Goal: Task Accomplishment & Management: Manage account settings

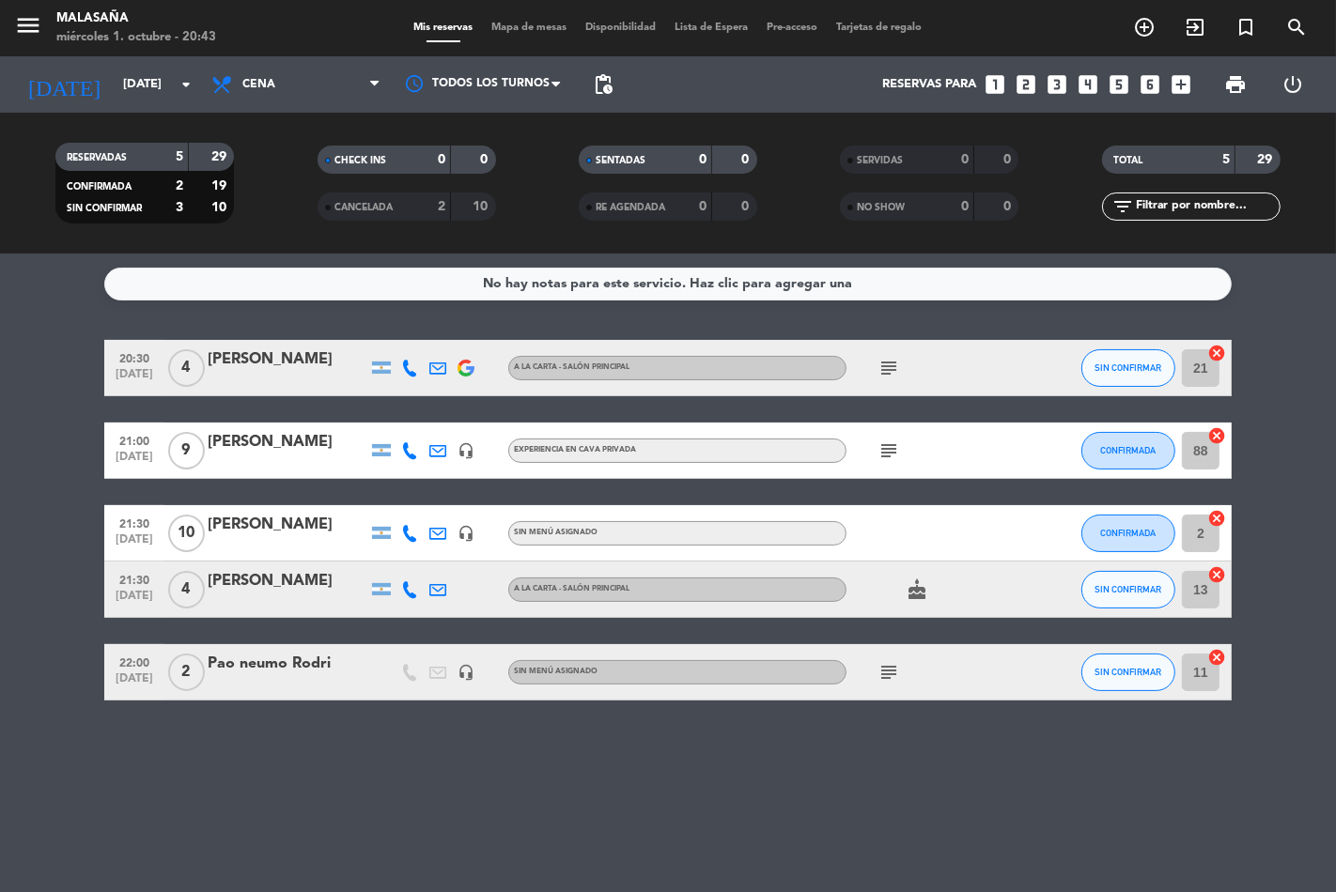
click at [885, 369] on icon "subject" at bounding box center [888, 368] width 23 height 23
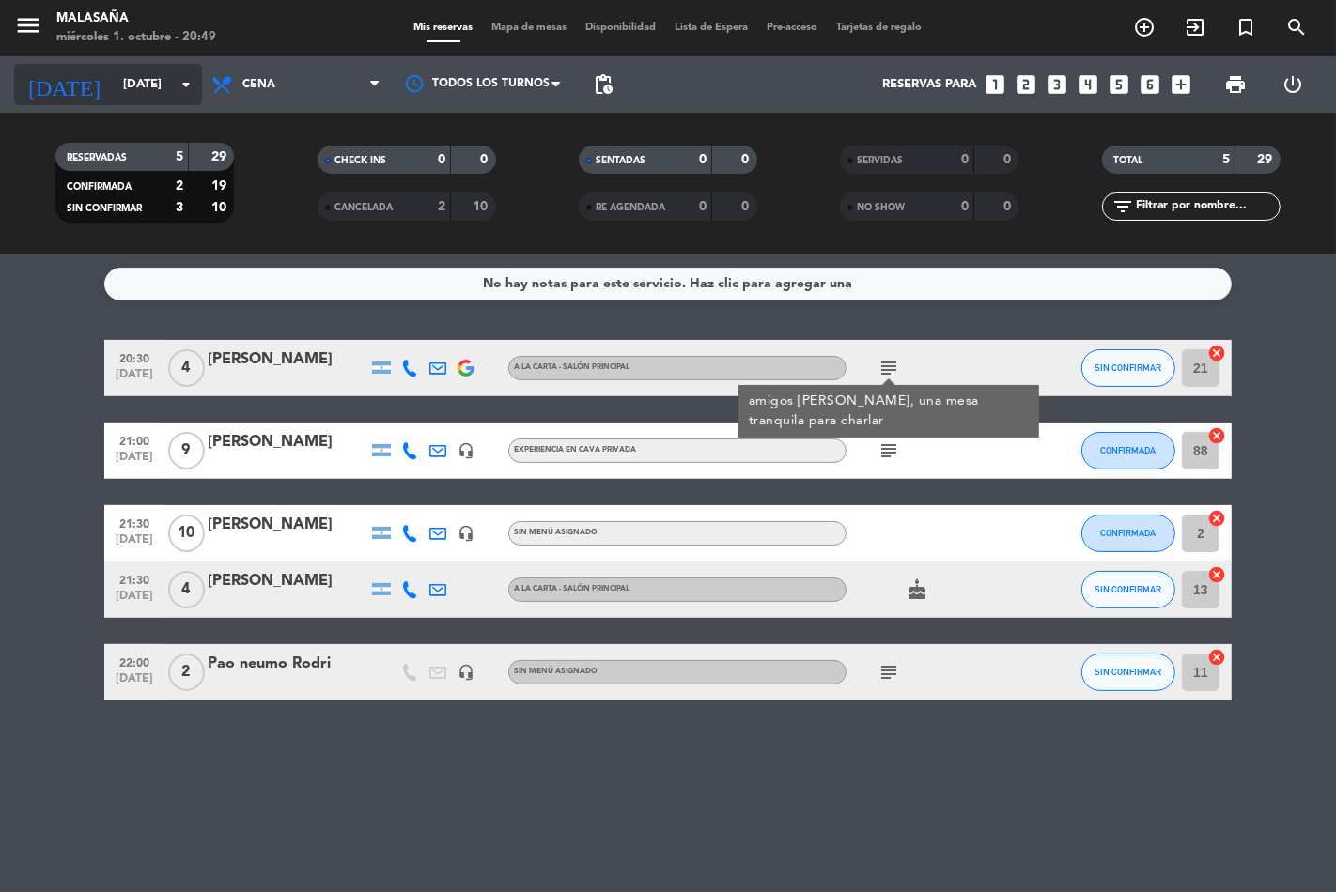
click at [175, 80] on icon "arrow_drop_down" at bounding box center [186, 84] width 23 height 23
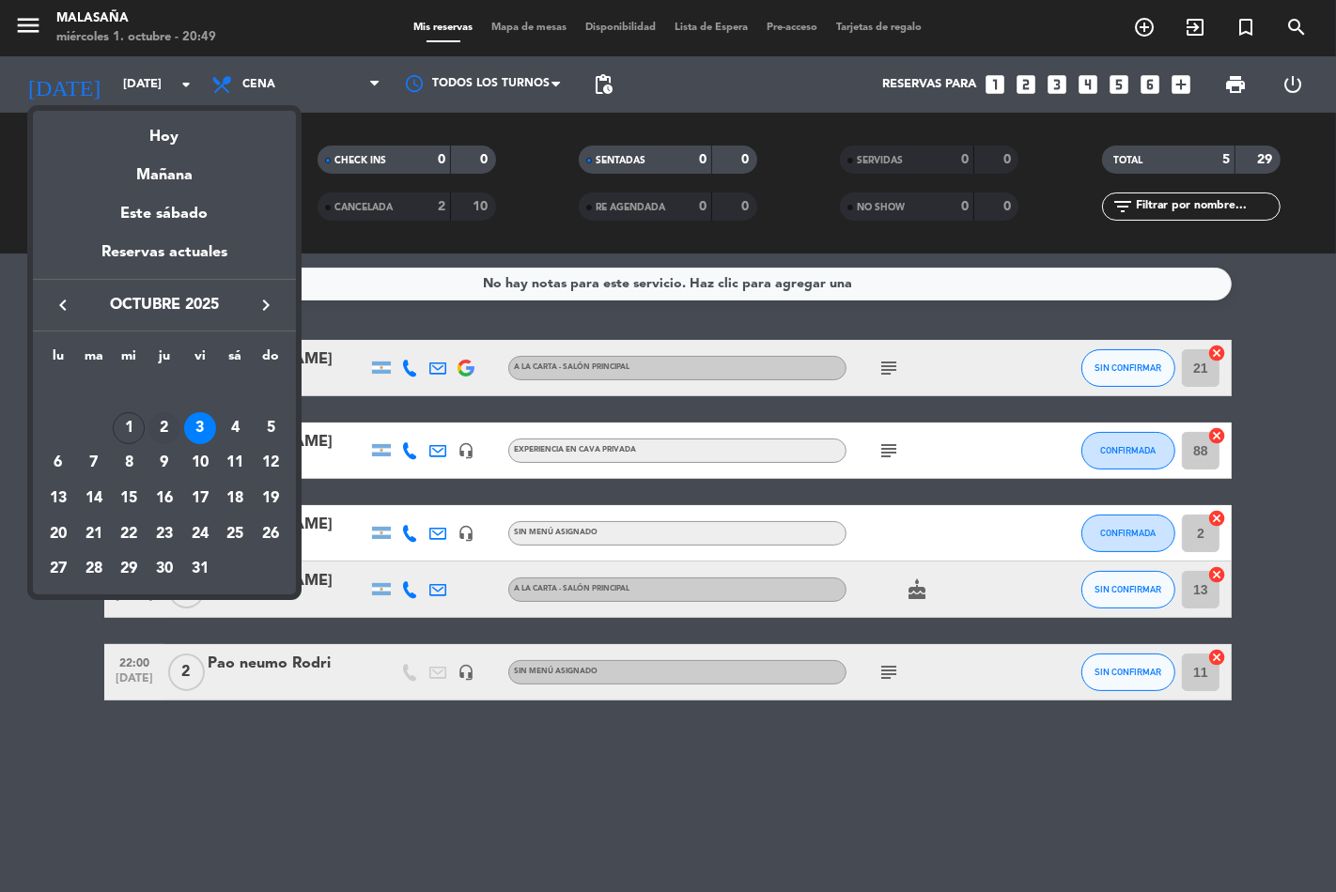
click at [173, 424] on div "2" at bounding box center [164, 428] width 32 height 32
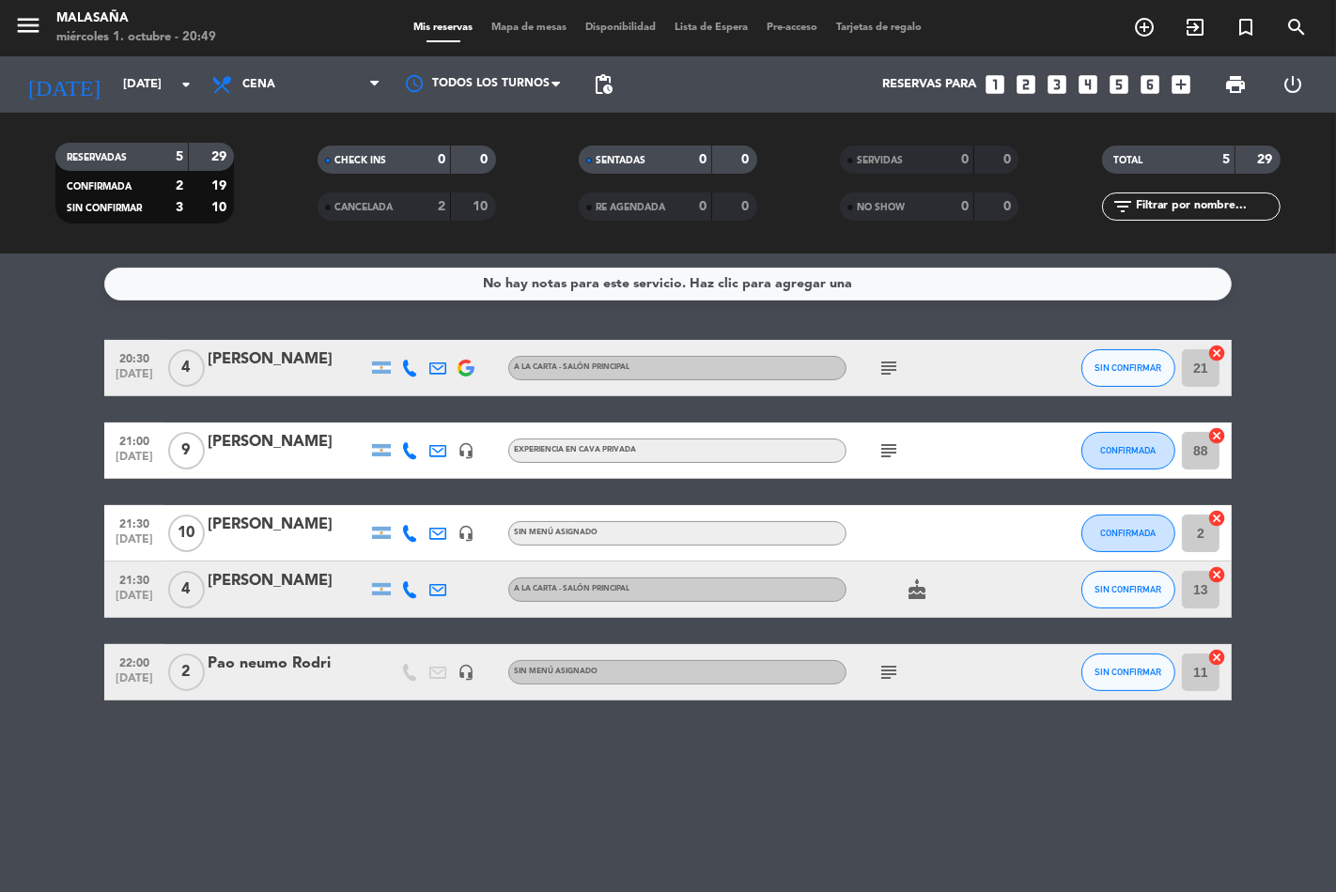
type input "[DEMOGRAPHIC_DATA][DATE]"
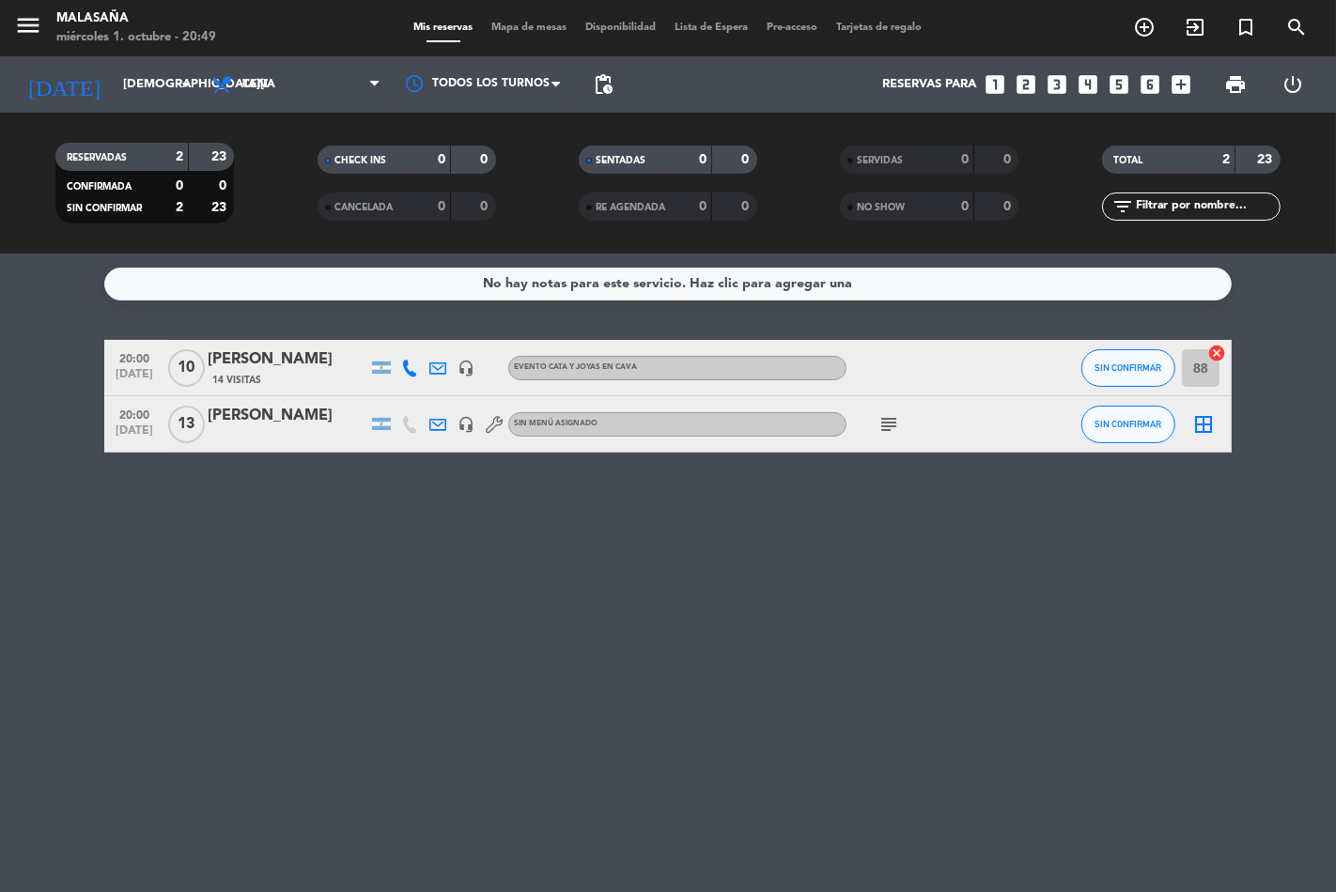
click at [888, 421] on icon "subject" at bounding box center [888, 424] width 23 height 23
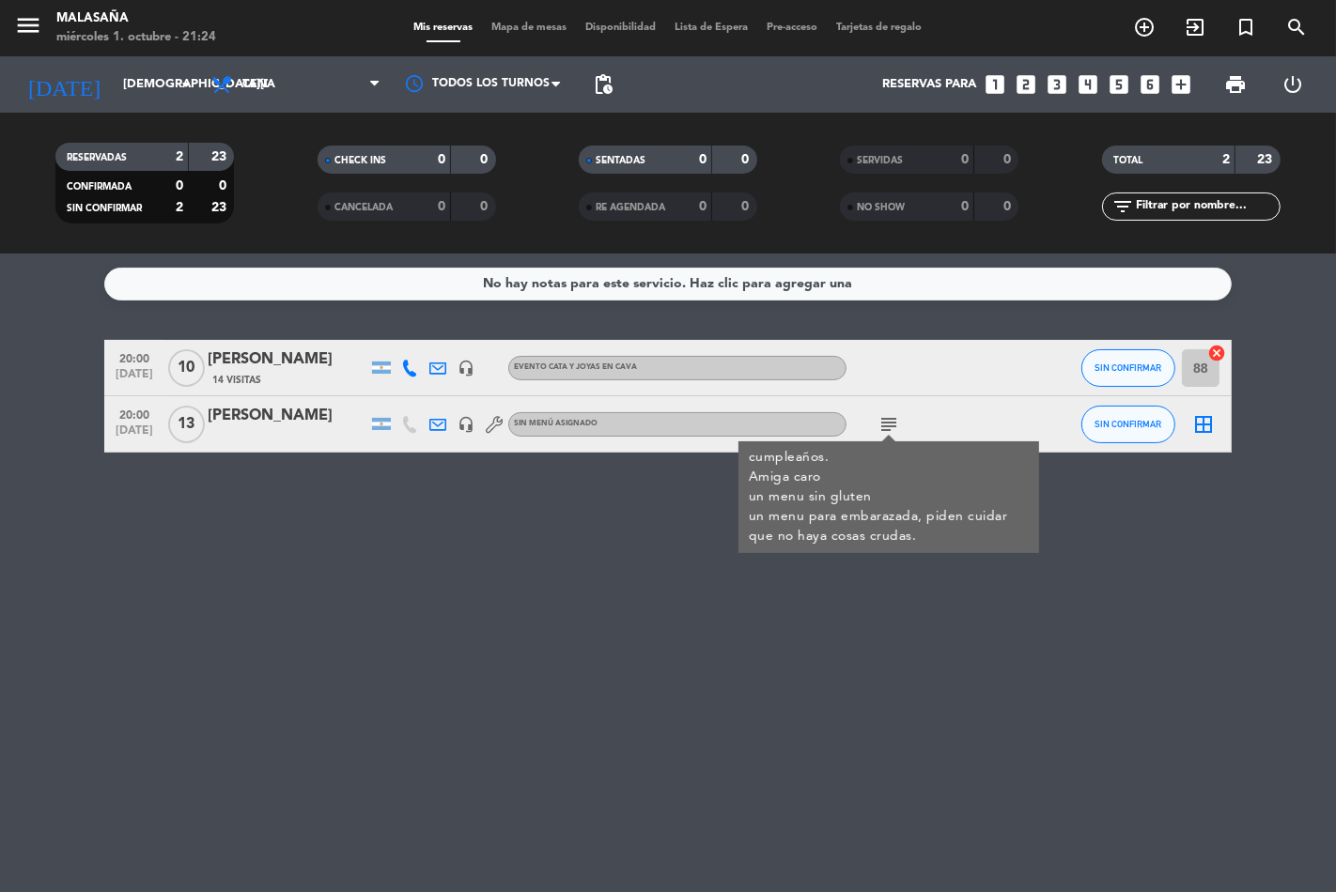
click at [249, 371] on div "[PERSON_NAME]" at bounding box center [288, 360] width 160 height 24
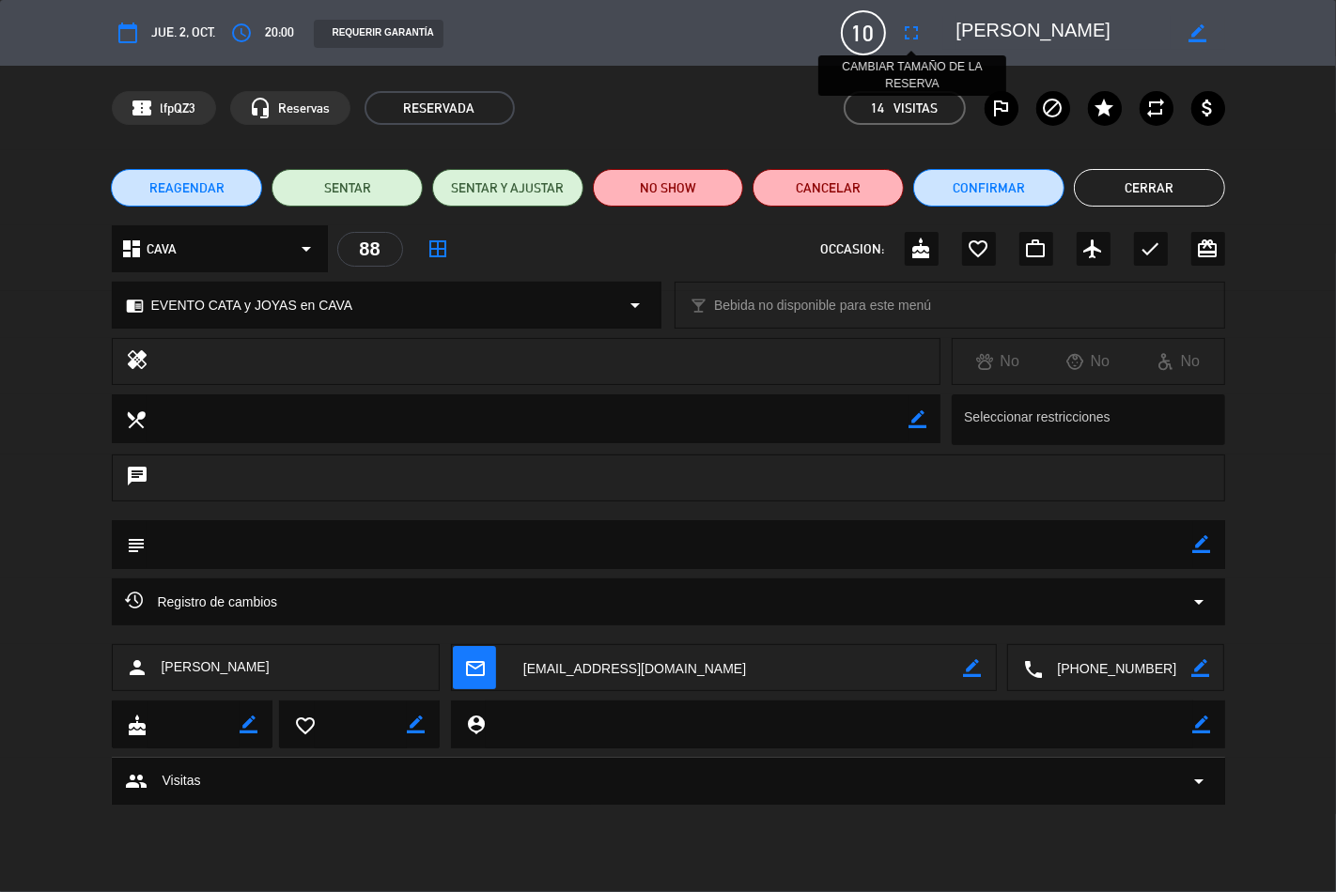
click at [911, 35] on icon "fullscreen" at bounding box center [912, 33] width 23 height 23
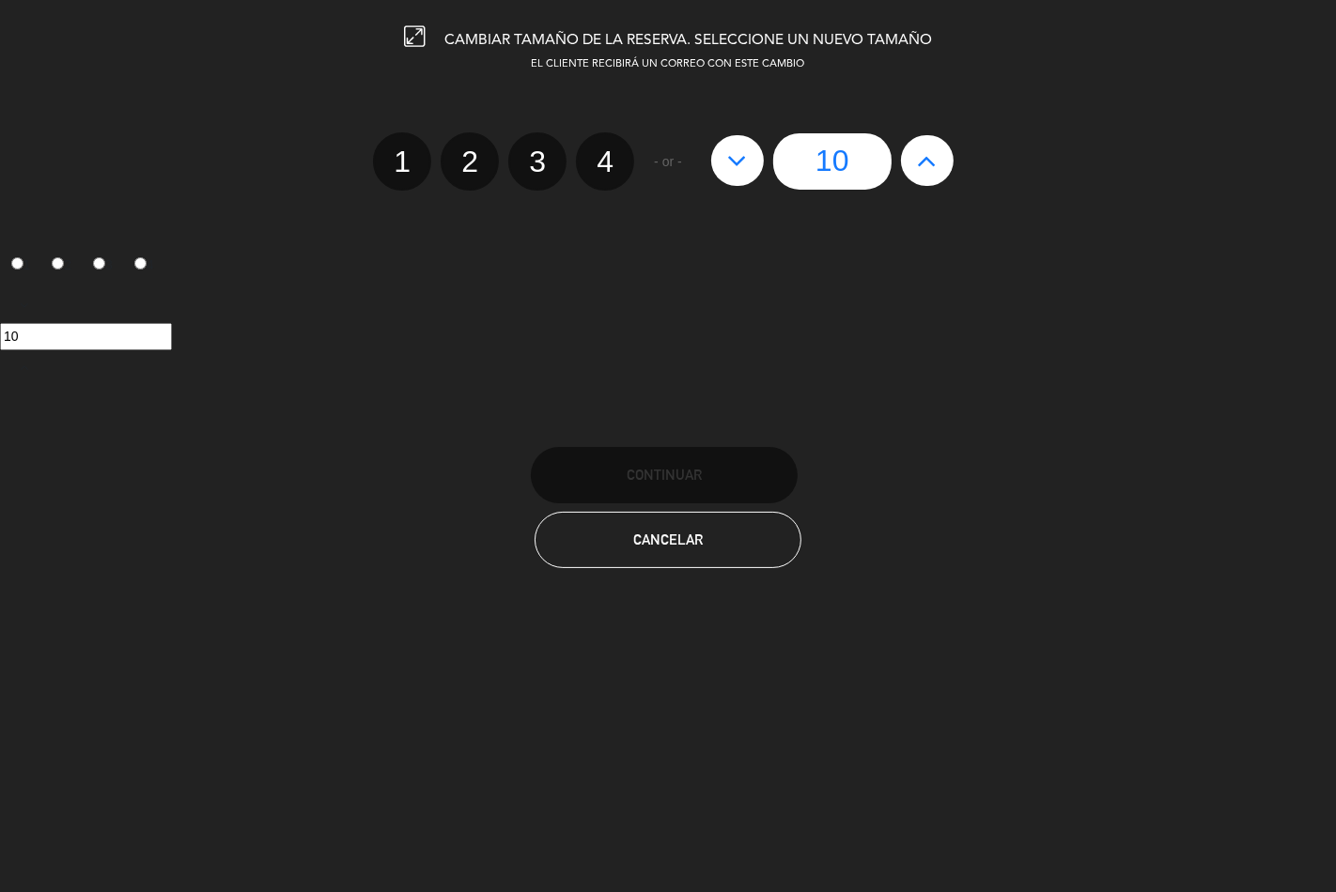
click at [733, 158] on icon at bounding box center [737, 161] width 20 height 30
type input "9"
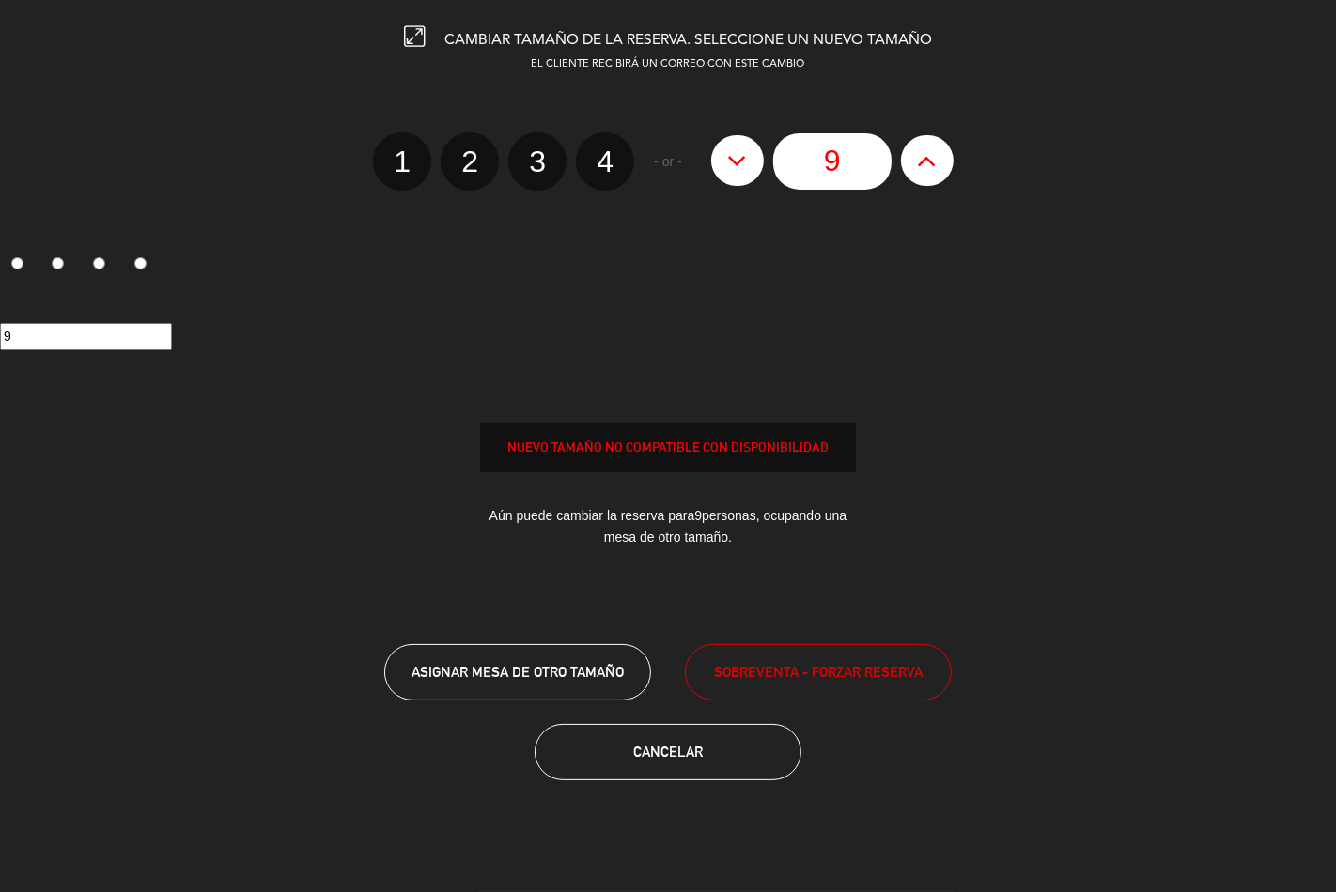
click at [733, 158] on icon at bounding box center [737, 161] width 20 height 30
type input "8"
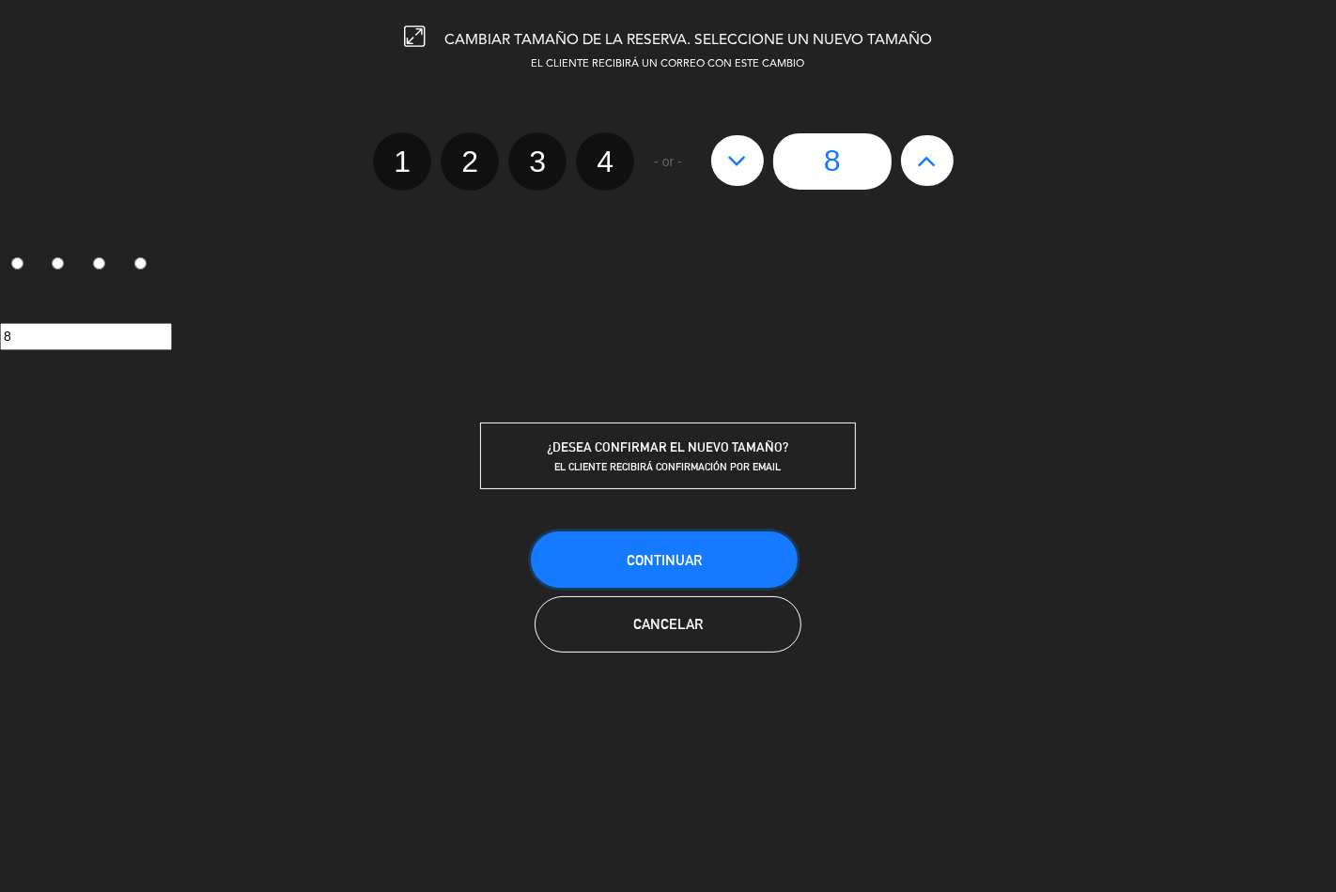
click at [659, 565] on button "Continuar" at bounding box center [664, 560] width 267 height 56
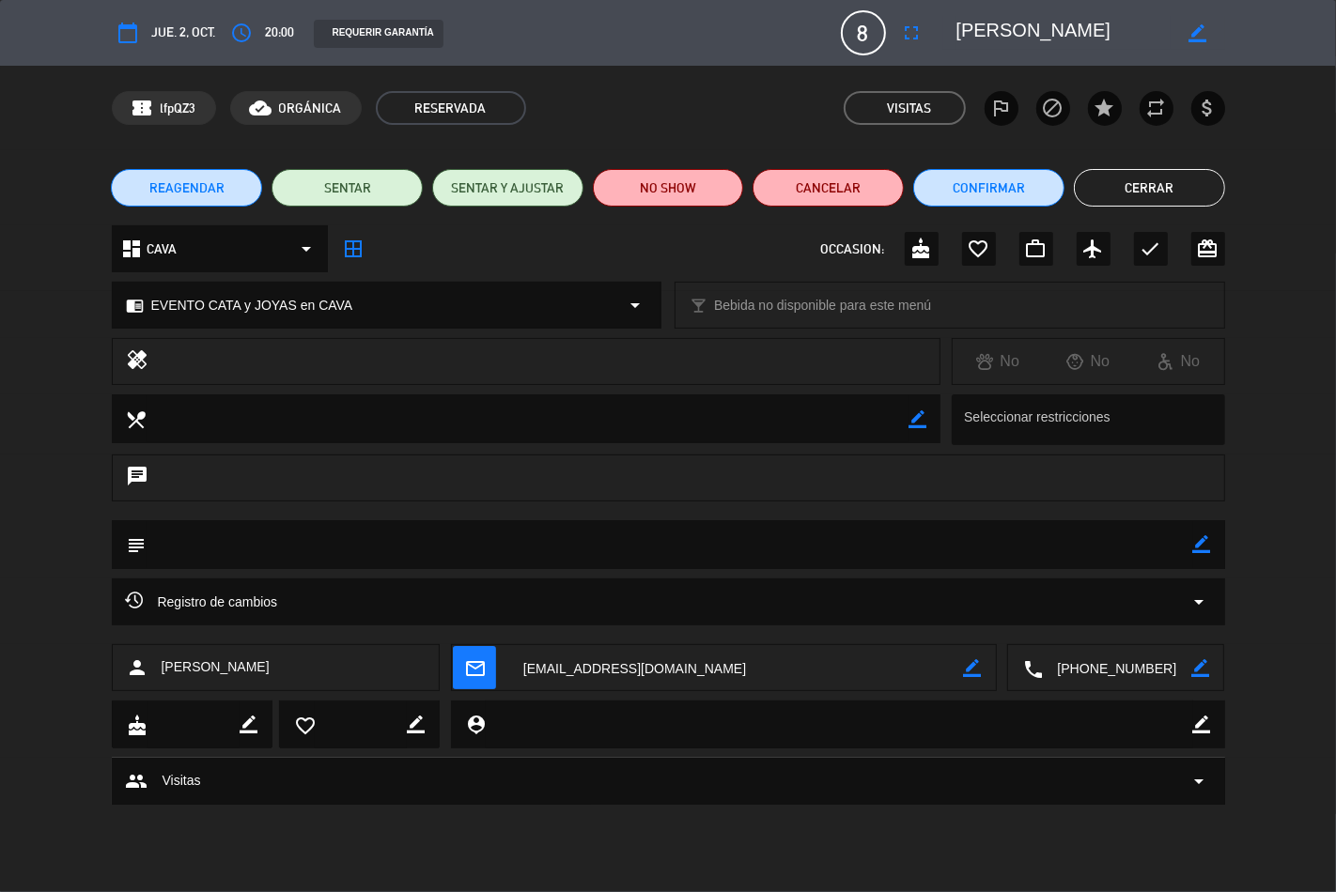
click at [1200, 551] on icon "border_color" at bounding box center [1202, 544] width 18 height 18
click at [255, 547] on textarea at bounding box center [670, 544] width 1046 height 48
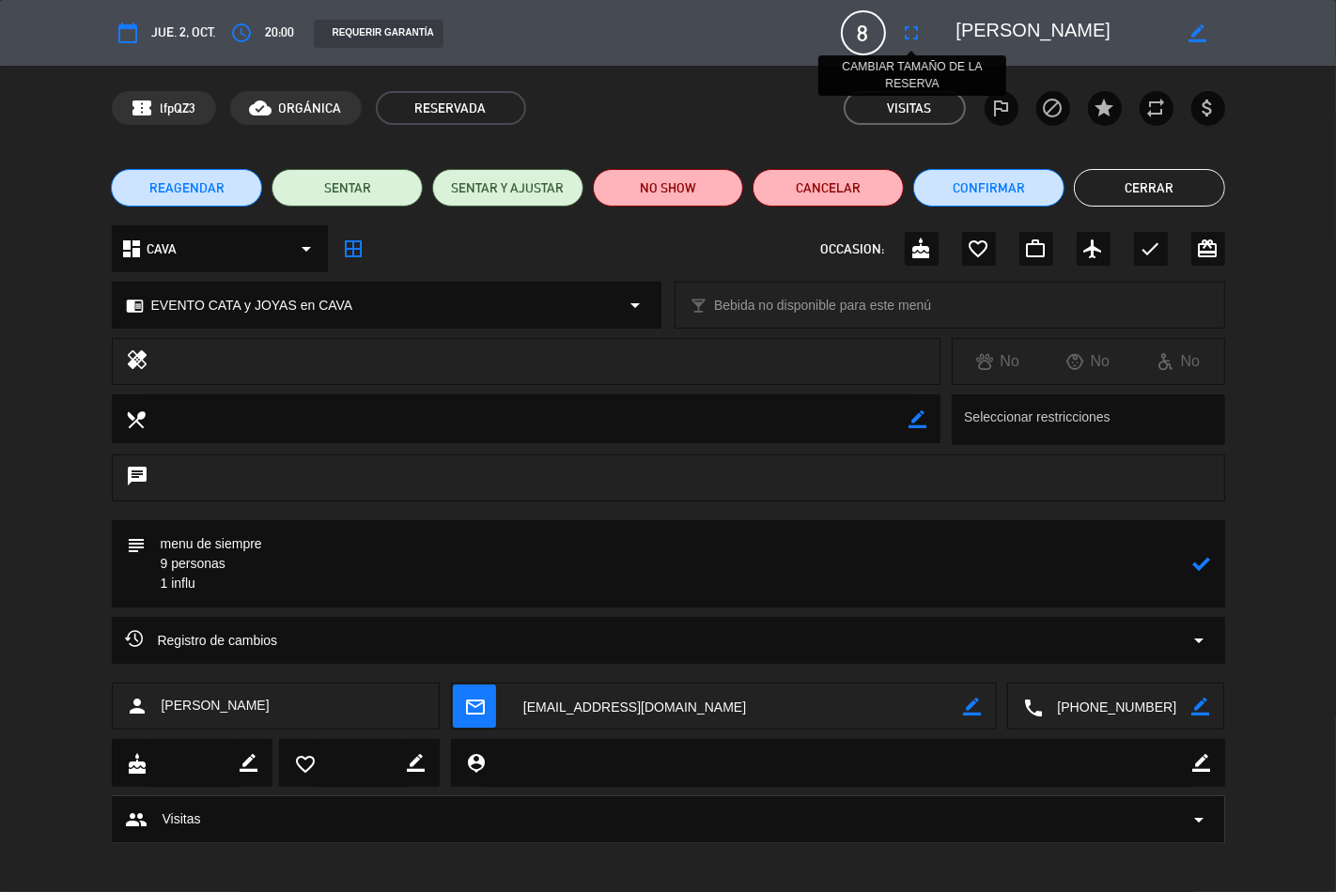
type textarea "menu de siempre 9 personas 1 influ"
click at [911, 23] on icon "fullscreen" at bounding box center [912, 33] width 23 height 23
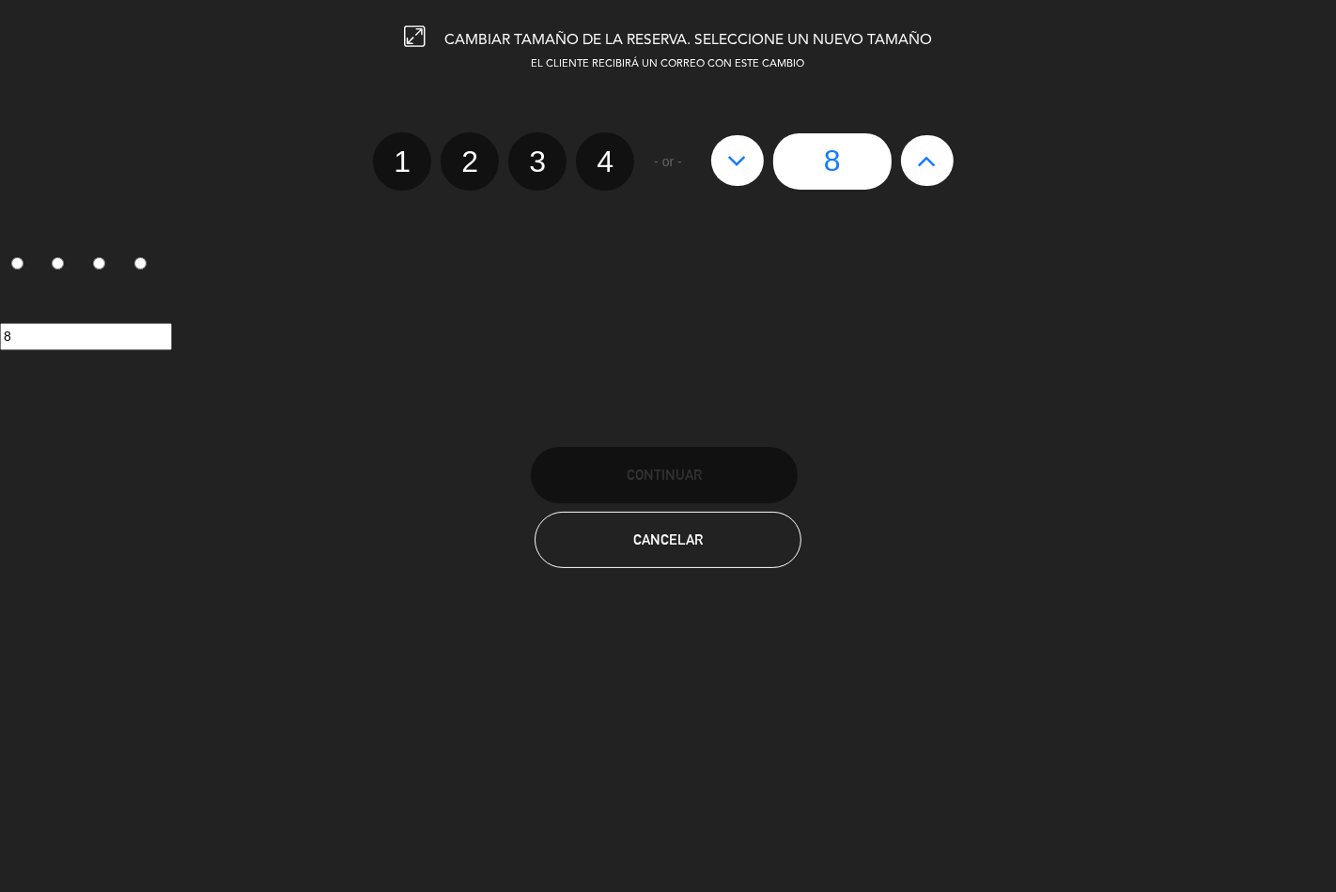
click at [940, 150] on button at bounding box center [927, 160] width 53 height 51
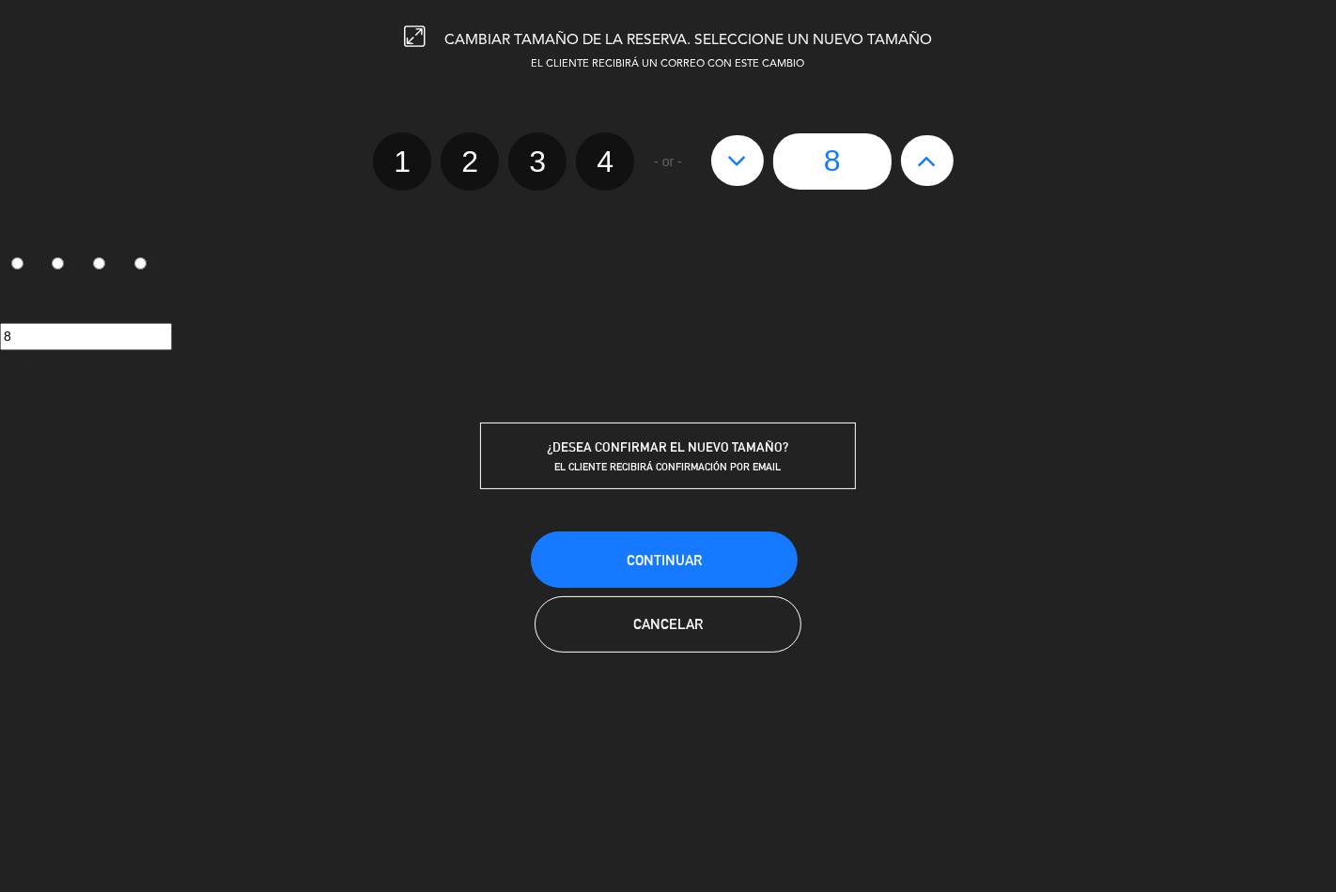
type input "9"
click at [661, 560] on span "Continuar" at bounding box center [664, 560] width 75 height 16
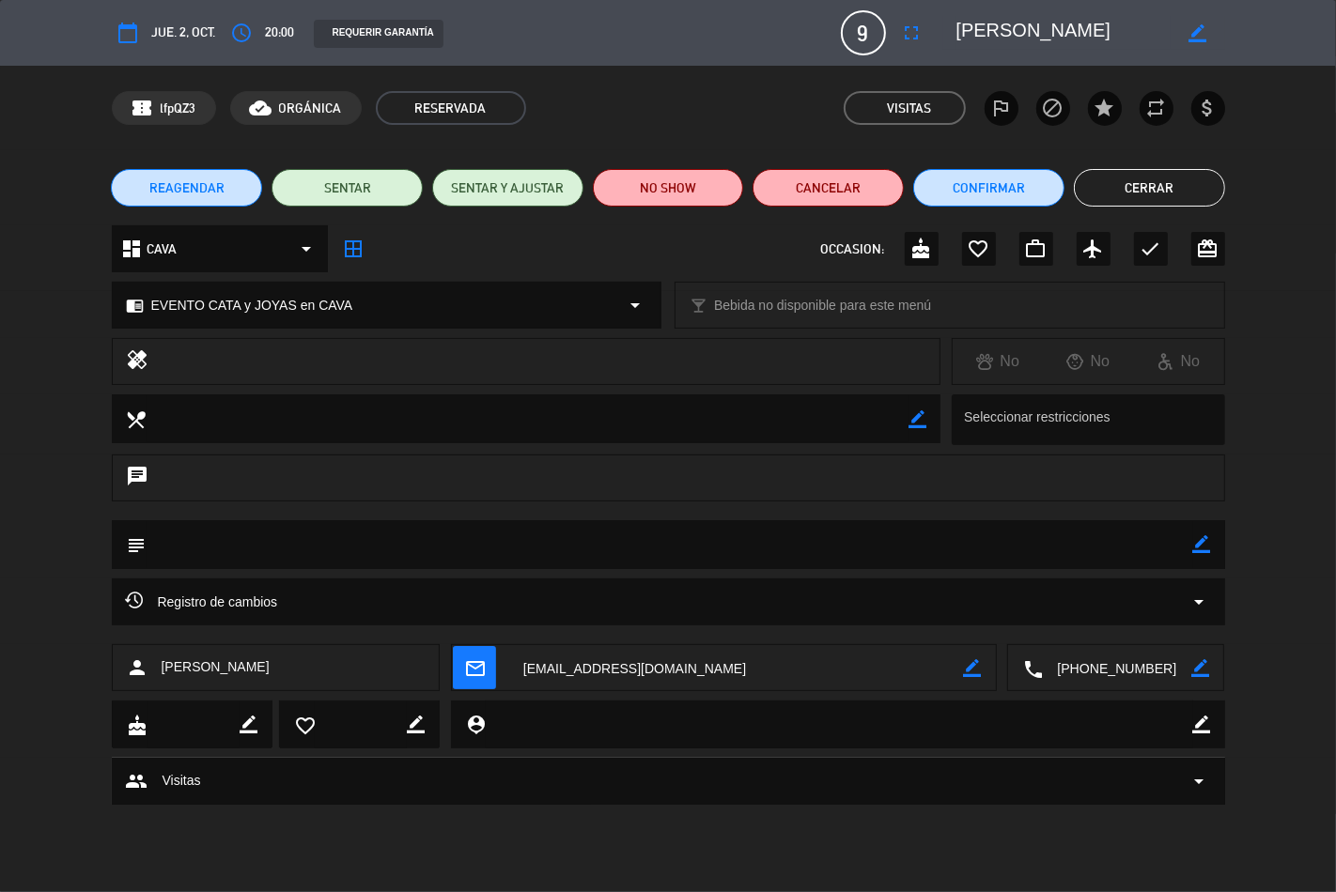
click at [1199, 547] on icon "border_color" at bounding box center [1202, 544] width 18 height 18
type textarea "1"
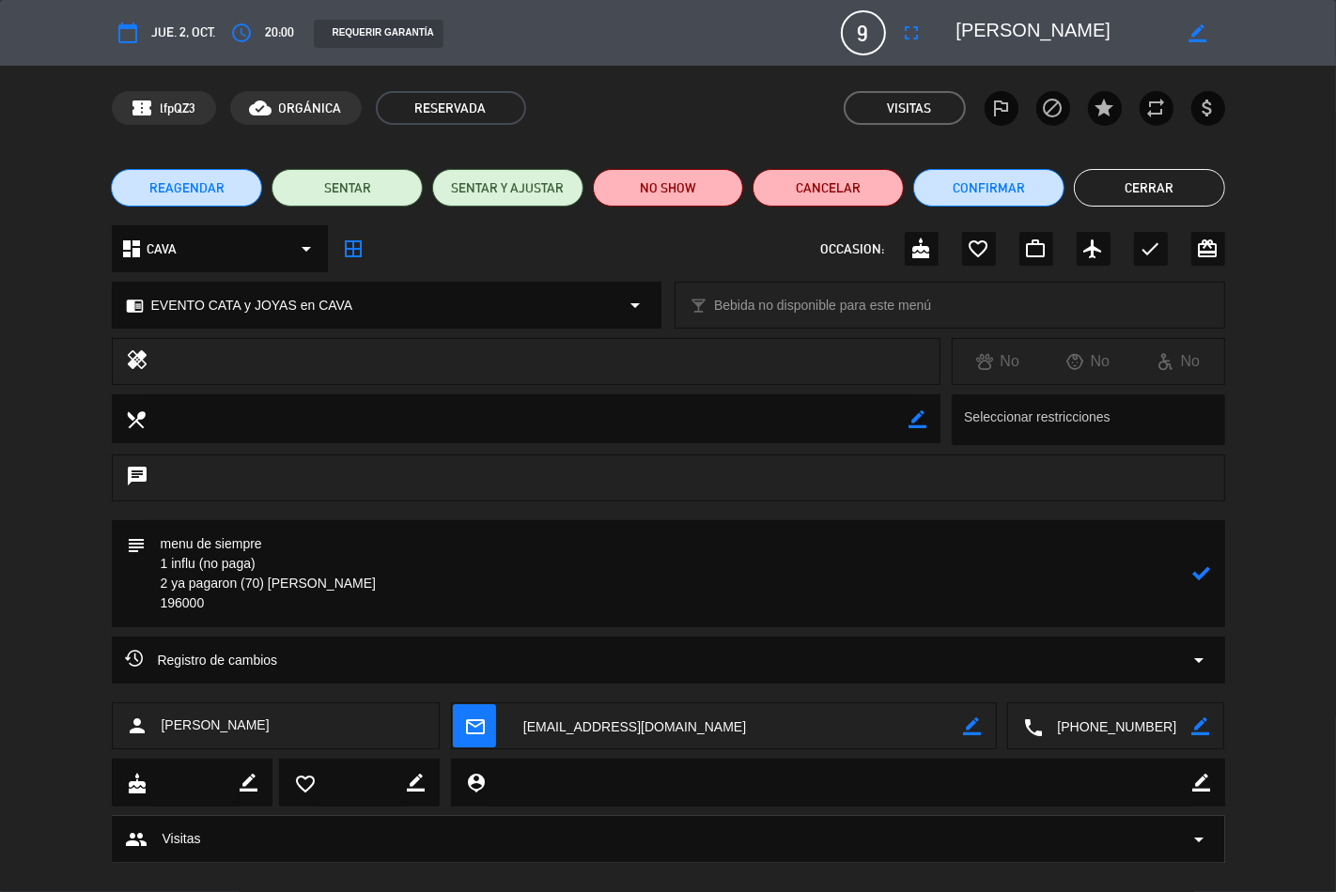
type textarea "menu de siempre 1 influ (no paga) 2 ya pagaron (70) [PERSON_NAME] 196000"
